Goal: Find specific page/section: Find specific page/section

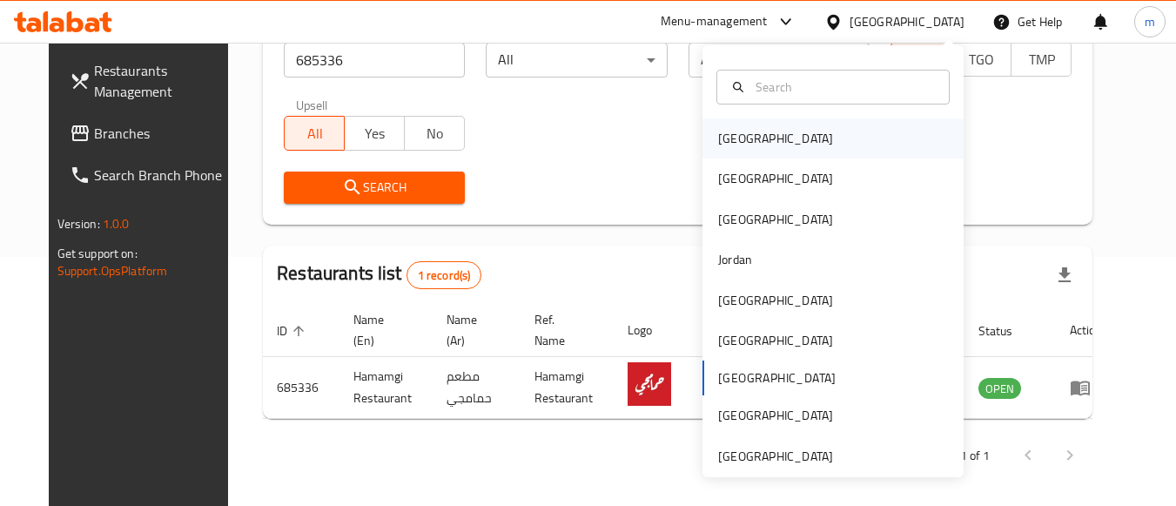
click at [846, 138] on div "[GEOGRAPHIC_DATA]" at bounding box center [832, 138] width 261 height 40
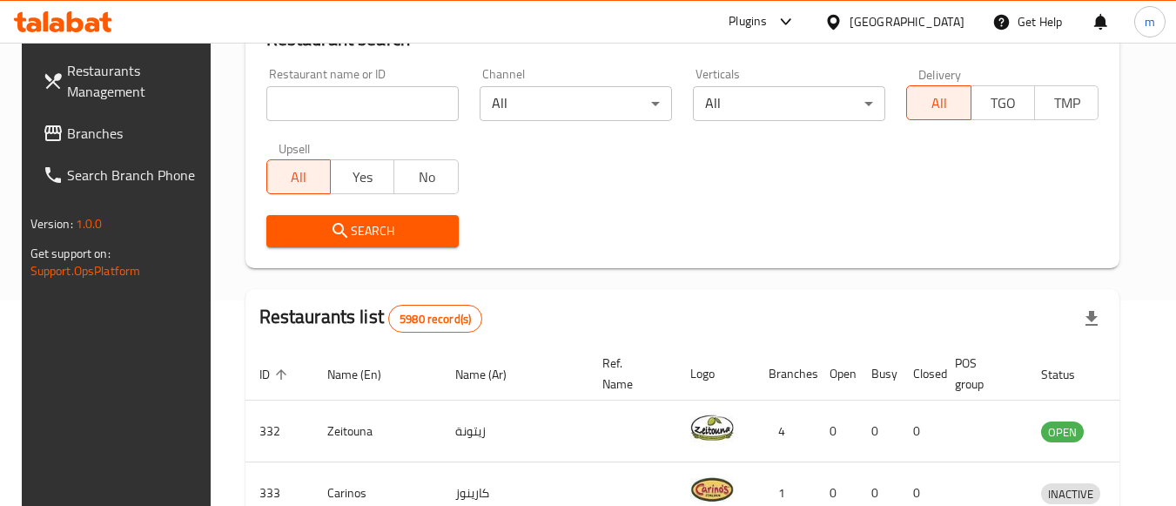
scroll to position [249, 0]
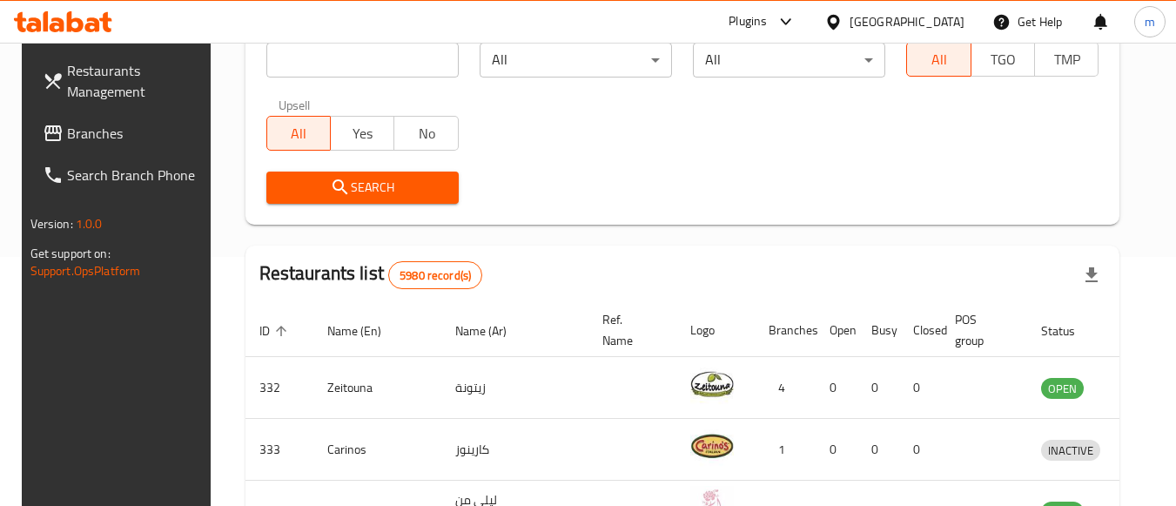
click at [113, 133] on span "Branches" at bounding box center [135, 133] width 137 height 21
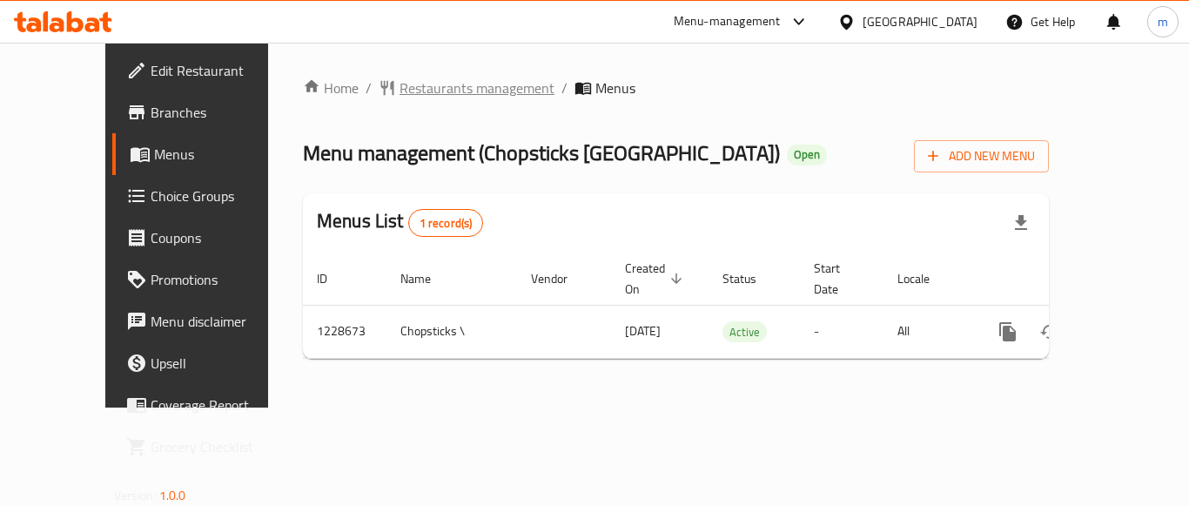
click at [399, 83] on span "Restaurants management" at bounding box center [476, 87] width 155 height 21
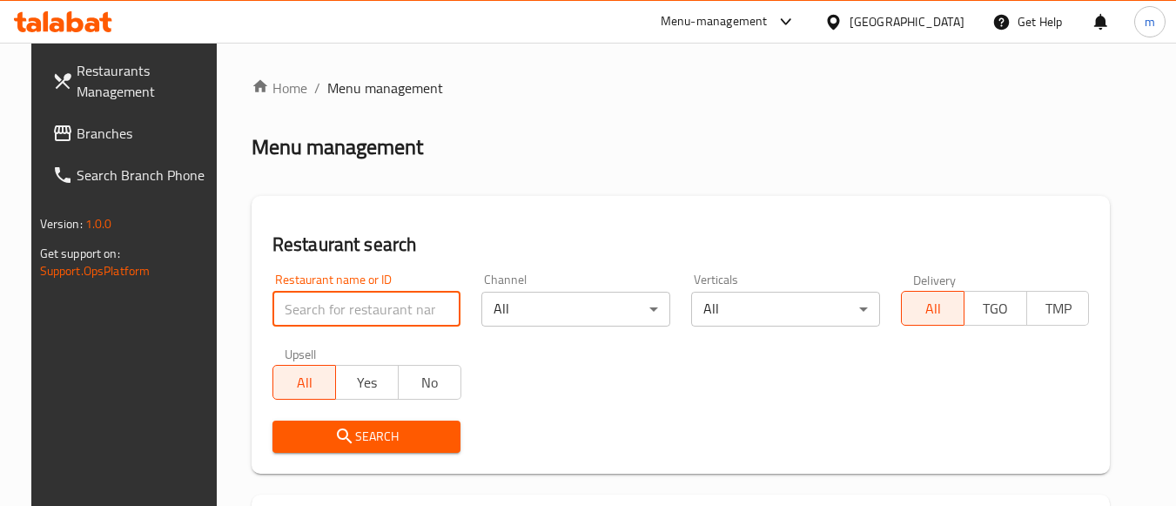
click at [313, 303] on input "search" at bounding box center [366, 308] width 189 height 35
paste input "676245"
type input "676245"
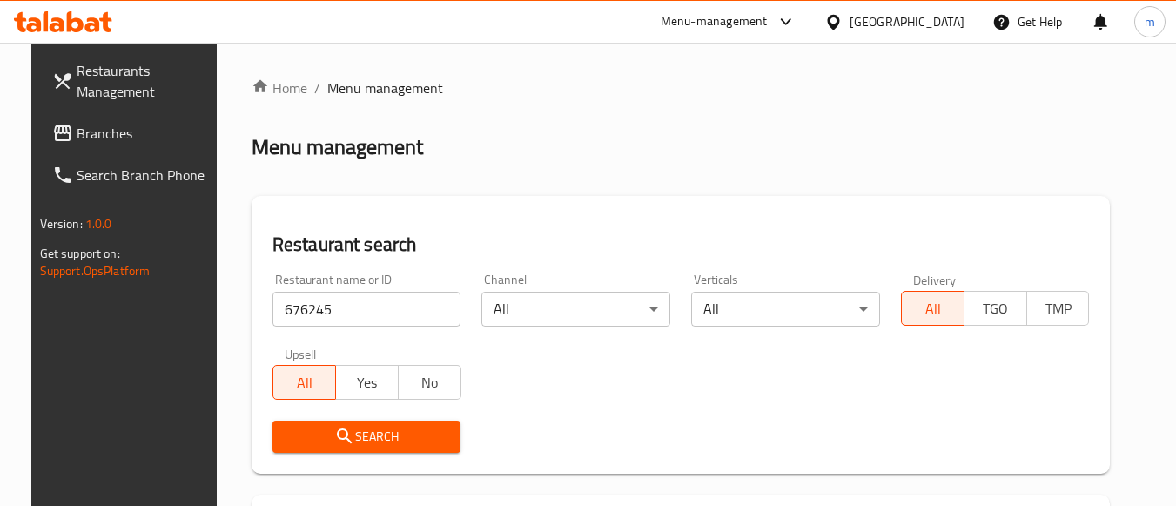
click at [334, 438] on icon "submit" at bounding box center [344, 436] width 21 height 21
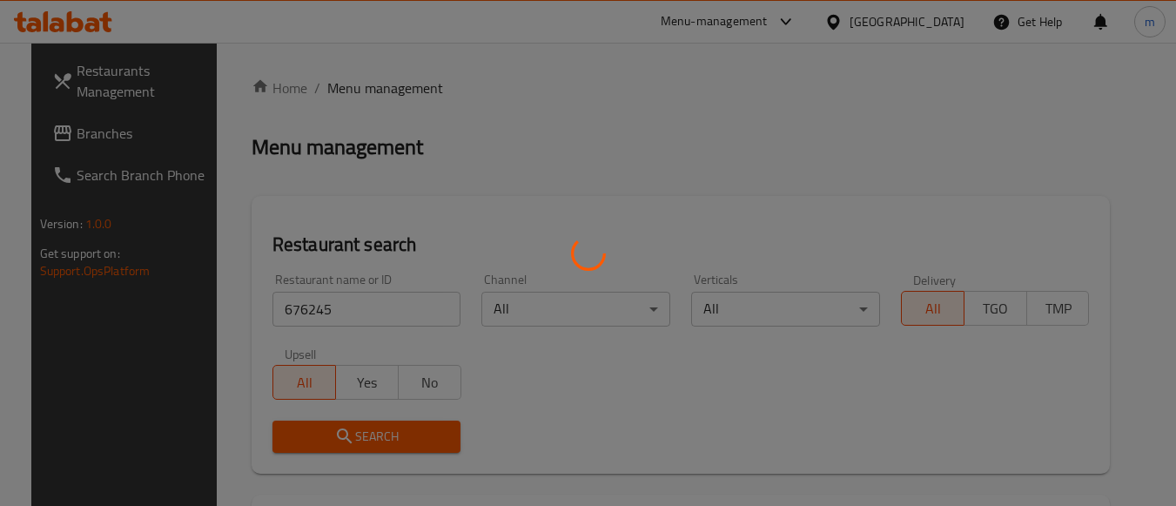
scroll to position [271, 0]
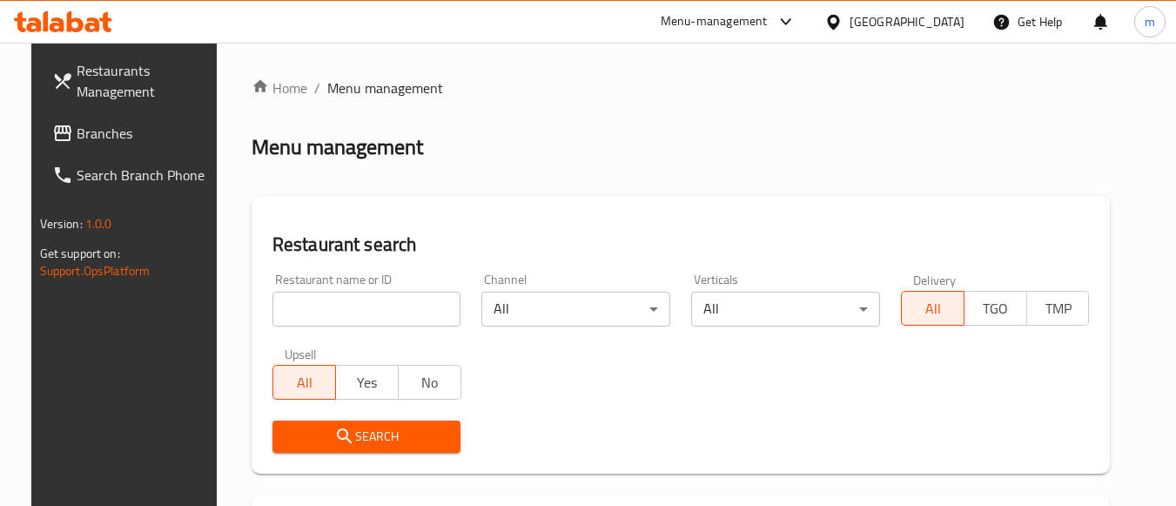
click at [959, 24] on div "[GEOGRAPHIC_DATA]" at bounding box center [906, 21] width 115 height 19
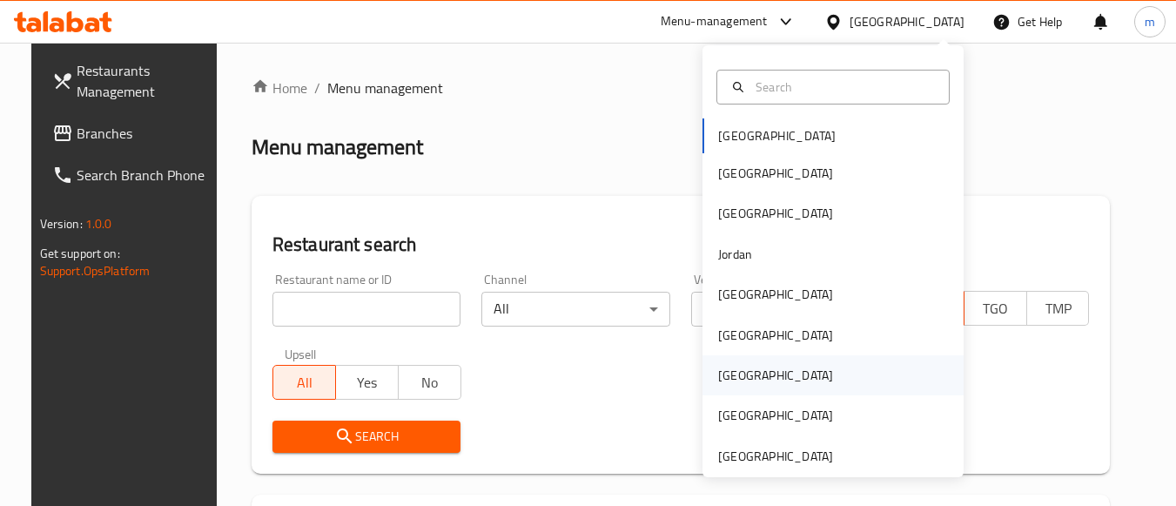
click at [805, 372] on div "[GEOGRAPHIC_DATA]" at bounding box center [832, 375] width 261 height 40
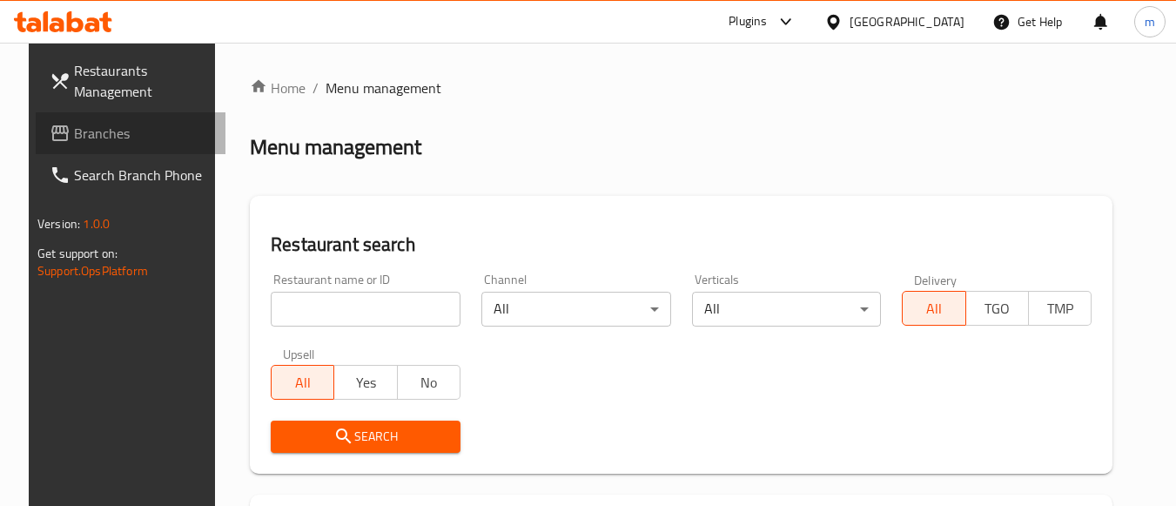
click at [105, 121] on link "Branches" at bounding box center [131, 133] width 190 height 42
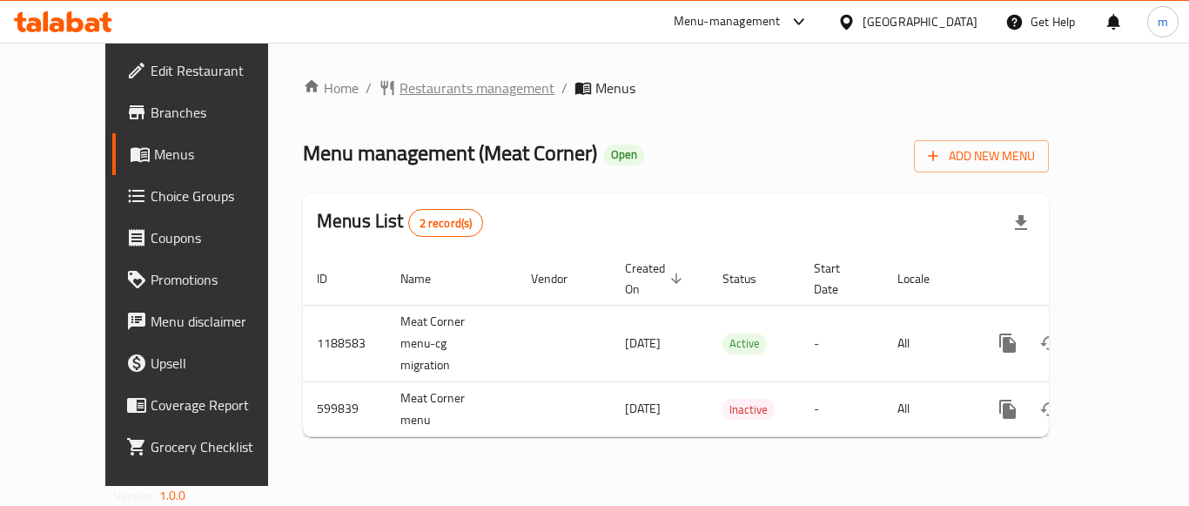
click at [399, 89] on span "Restaurants management" at bounding box center [476, 87] width 155 height 21
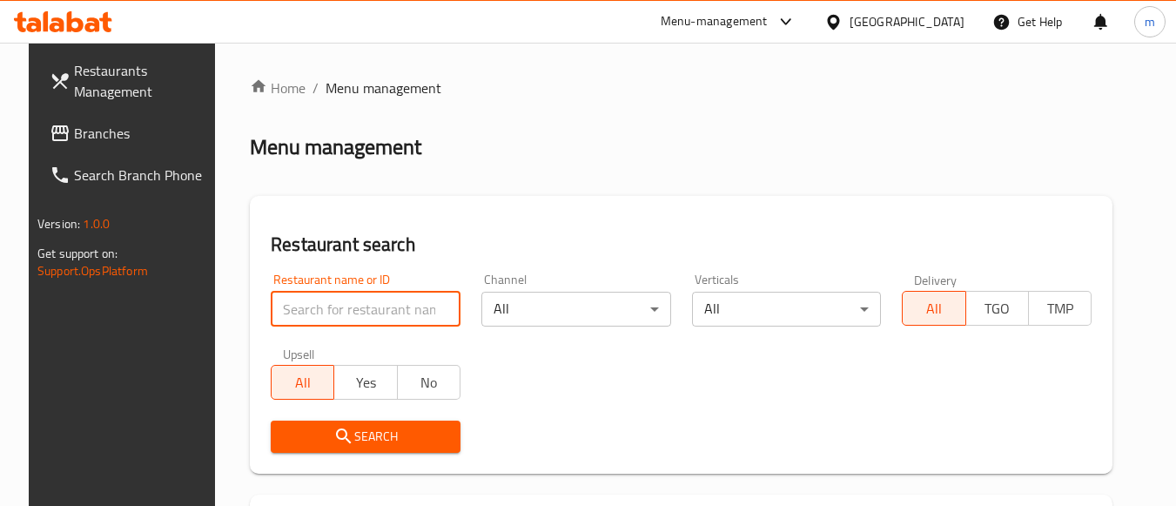
click at [305, 314] on input "search" at bounding box center [366, 308] width 190 height 35
paste input "637636"
type input "637636"
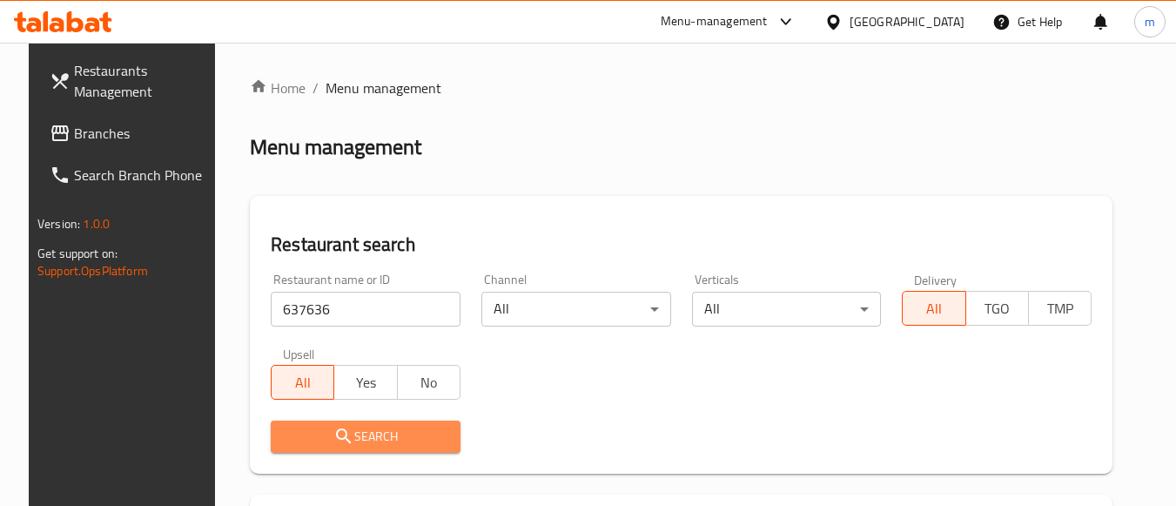
click at [333, 436] on icon "submit" at bounding box center [343, 436] width 21 height 21
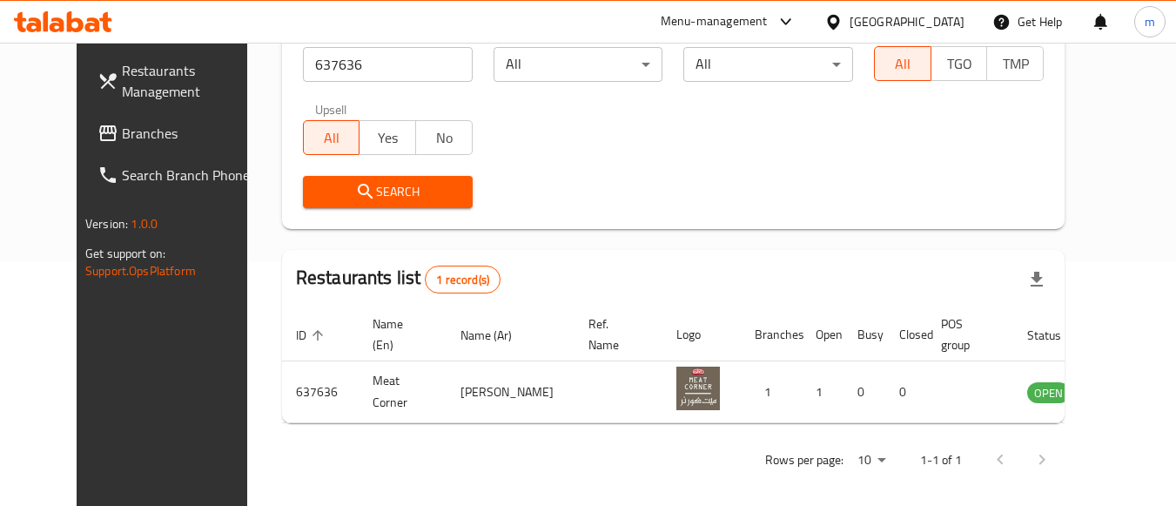
scroll to position [256, 0]
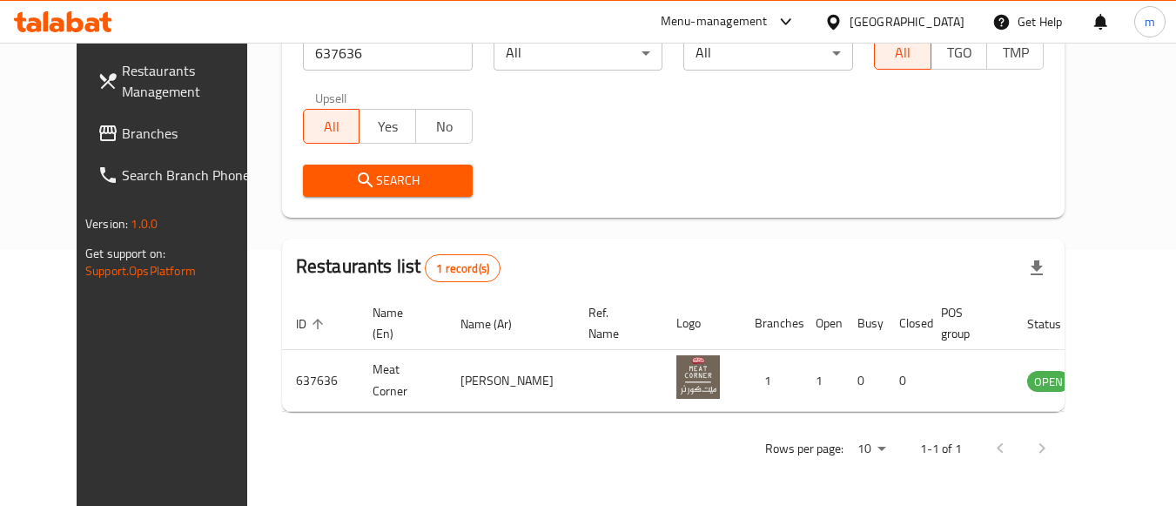
click at [935, 25] on div "Qatar" at bounding box center [906, 21] width 115 height 19
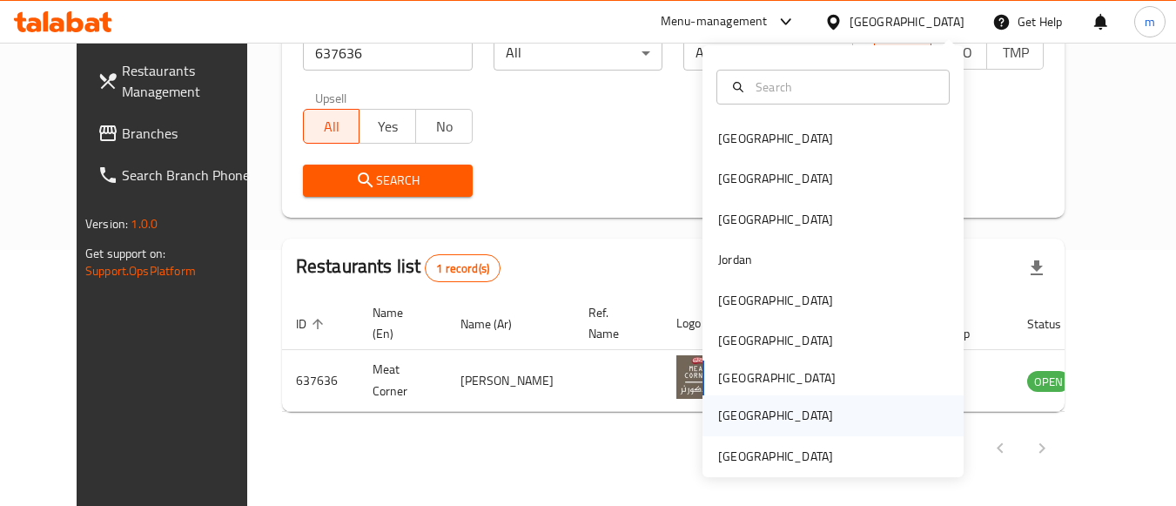
click at [891, 429] on div "Saudi Arabia" at bounding box center [832, 415] width 261 height 40
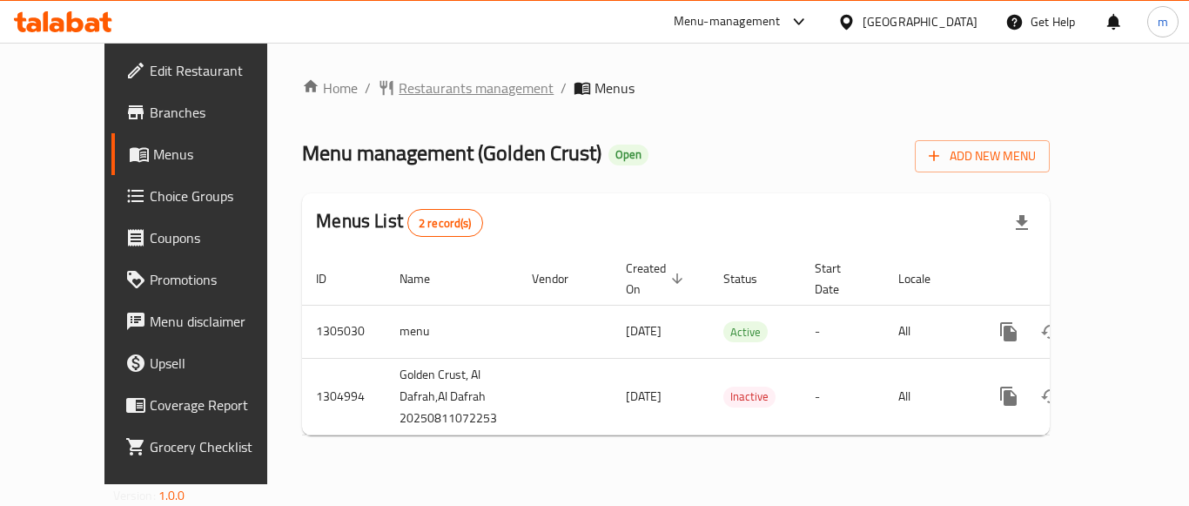
click at [401, 79] on span "Restaurants management" at bounding box center [476, 87] width 155 height 21
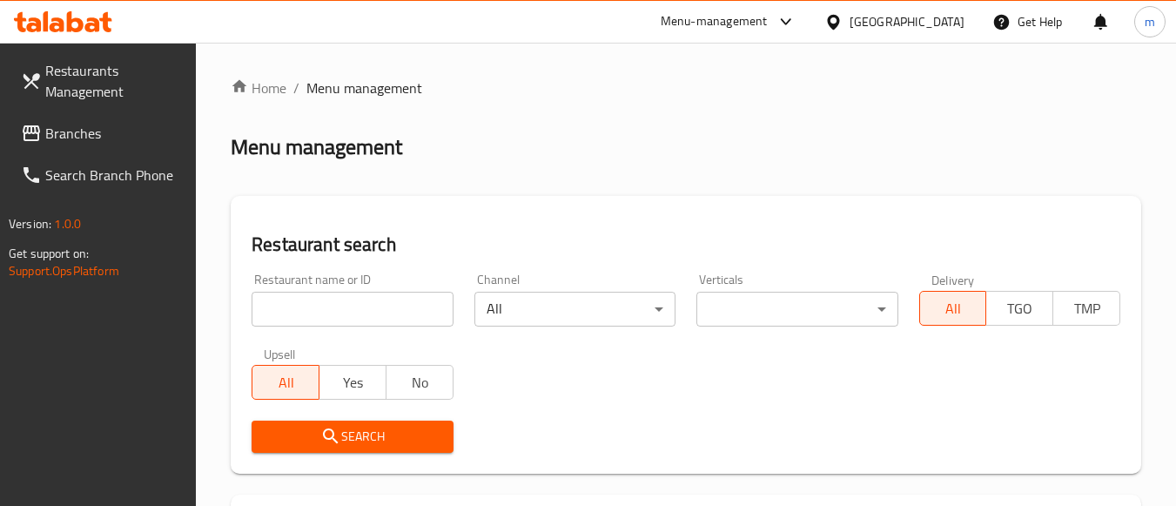
click at [296, 313] on div at bounding box center [588, 253] width 1176 height 506
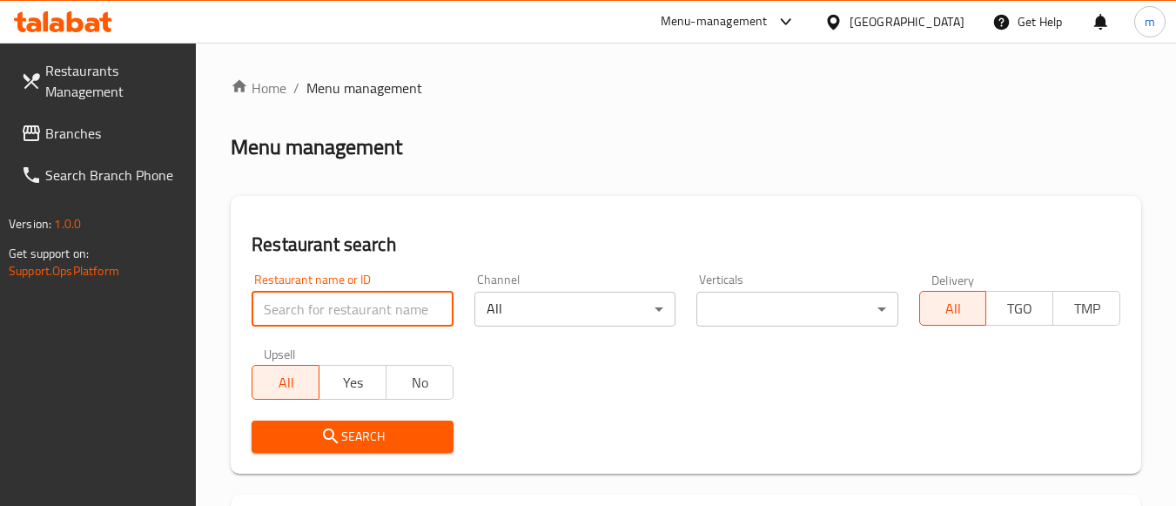
click at [296, 313] on input "search" at bounding box center [351, 308] width 201 height 35
paste input "703513"
type input "703513"
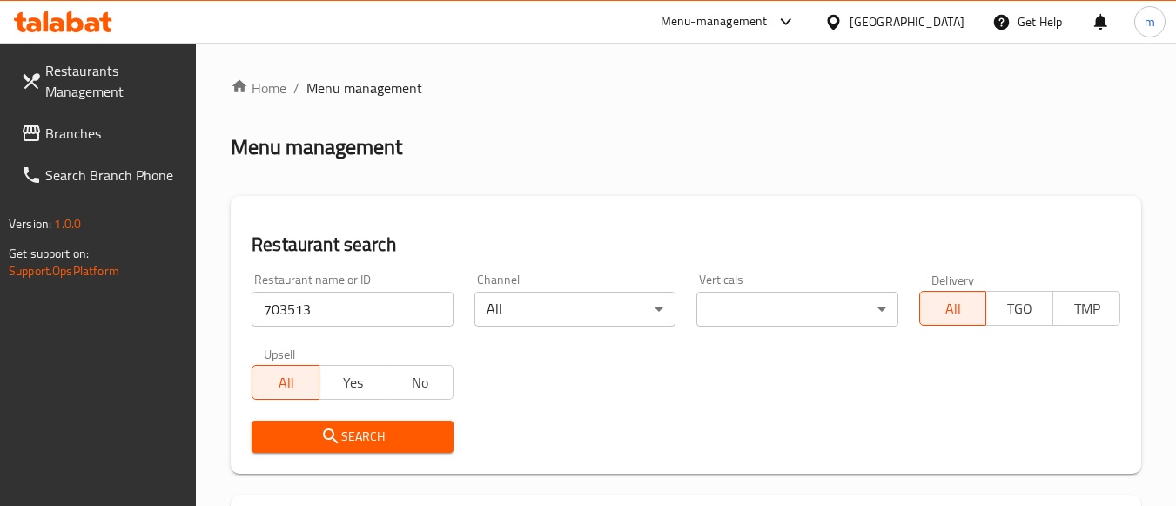
click at [307, 448] on button "Search" at bounding box center [351, 436] width 201 height 32
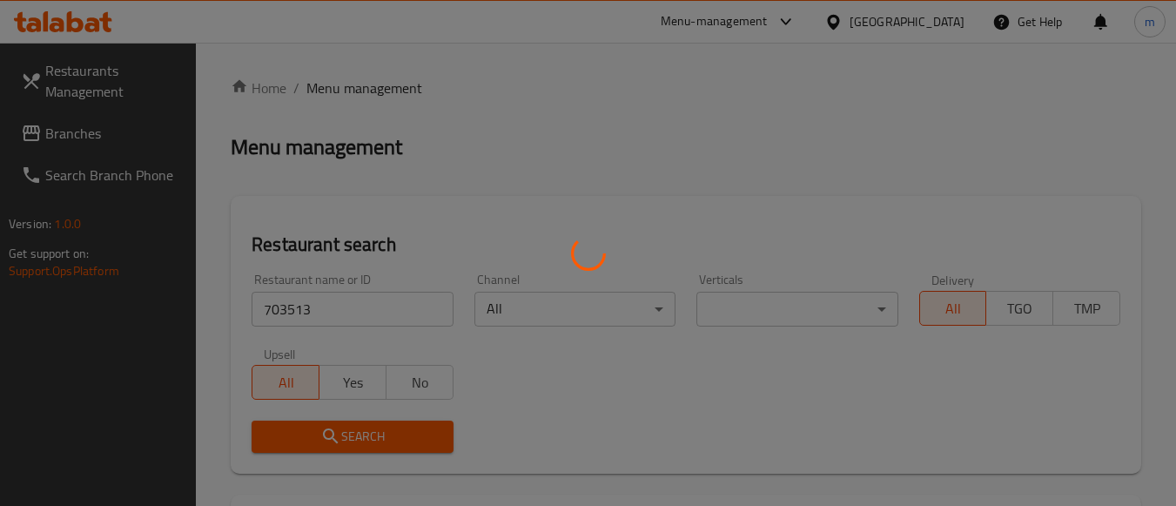
click at [310, 444] on div at bounding box center [588, 253] width 1176 height 506
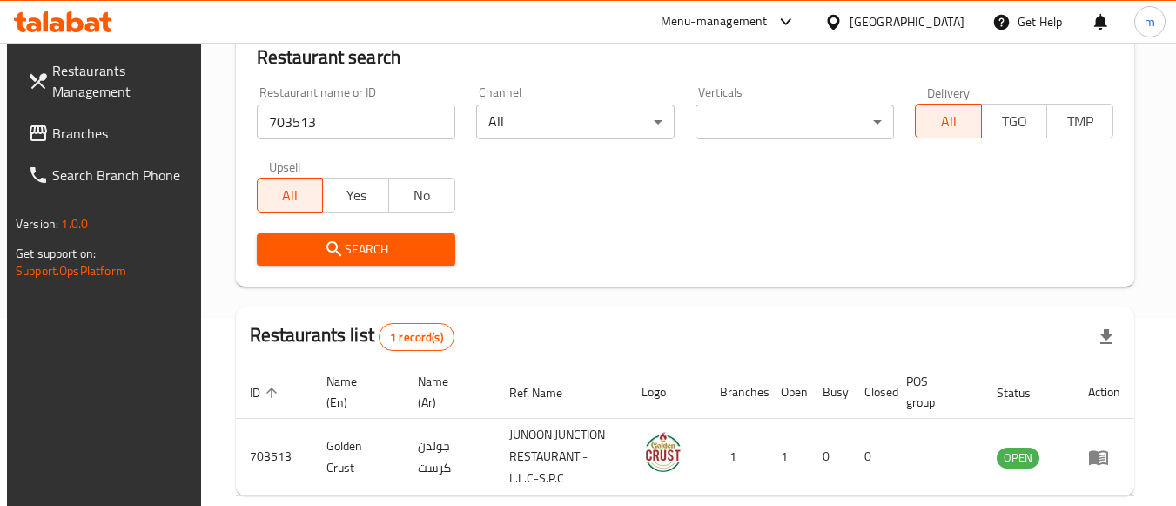
scroll to position [97, 0]
